Goal: Navigation & Orientation: Find specific page/section

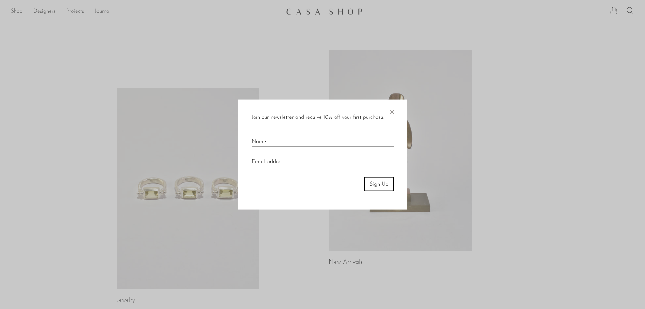
click at [391, 111] on span "×" at bounding box center [392, 110] width 7 height 22
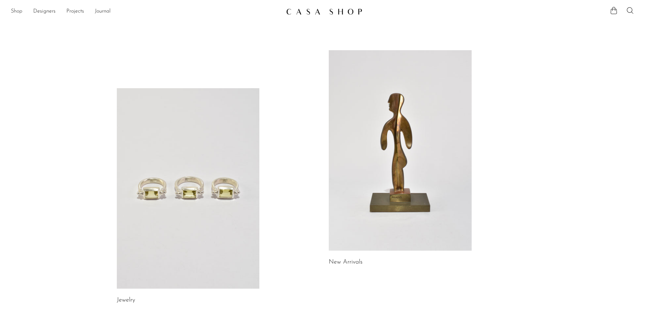
click at [16, 9] on link "Shop" at bounding box center [17, 11] width 12 height 9
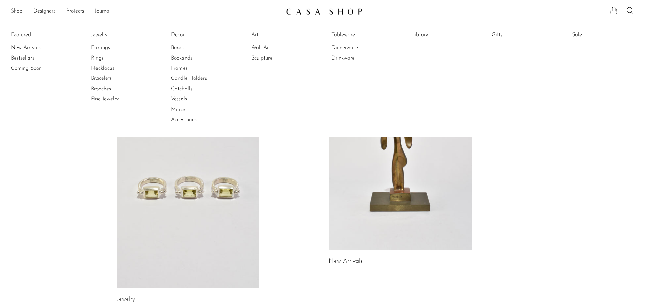
click at [345, 32] on link "Tableware" at bounding box center [357, 34] width 51 height 7
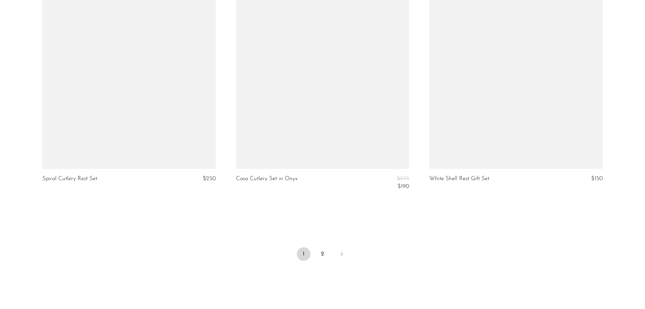
scroll to position [3183, 0]
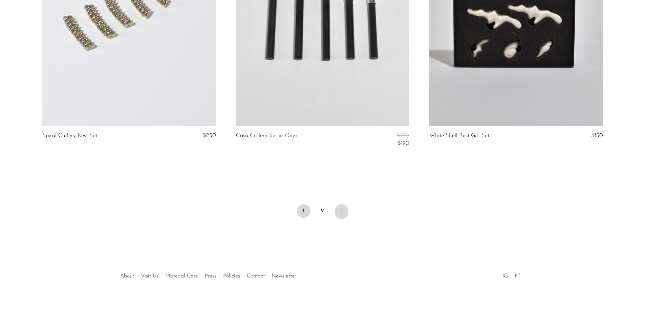
click at [341, 211] on icon "Next" at bounding box center [341, 210] width 5 height 5
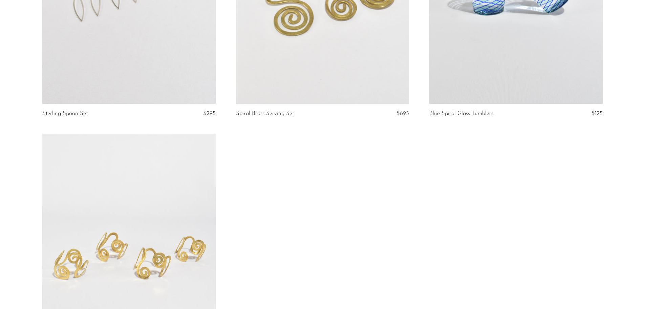
scroll to position [1050, 0]
